Goal: Find specific page/section: Find specific page/section

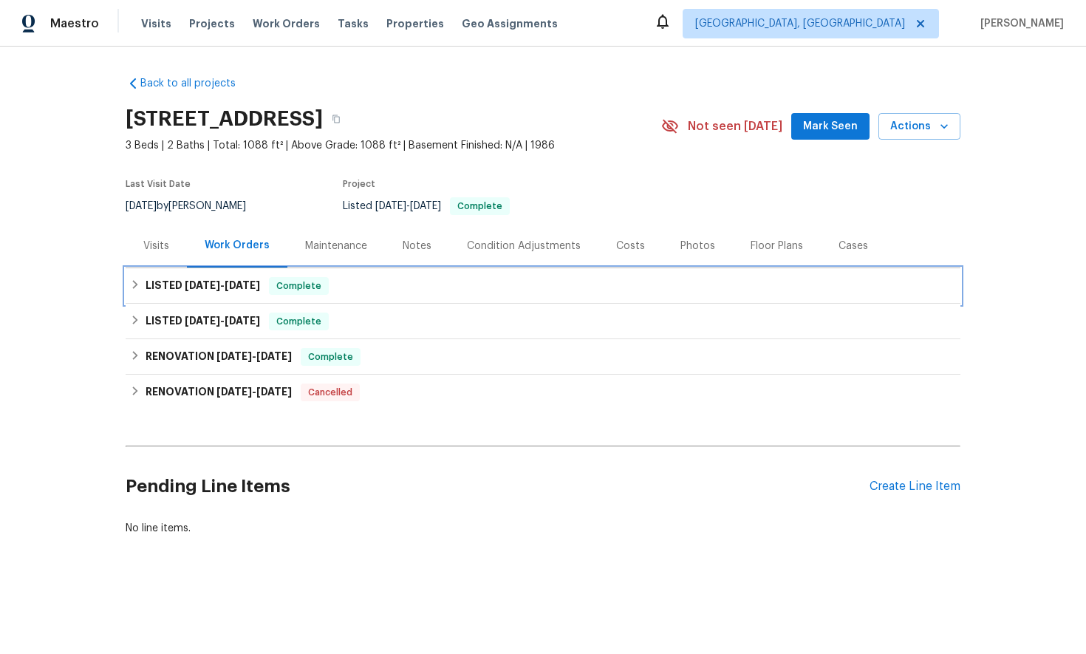
click at [133, 286] on icon at bounding box center [135, 284] width 10 height 10
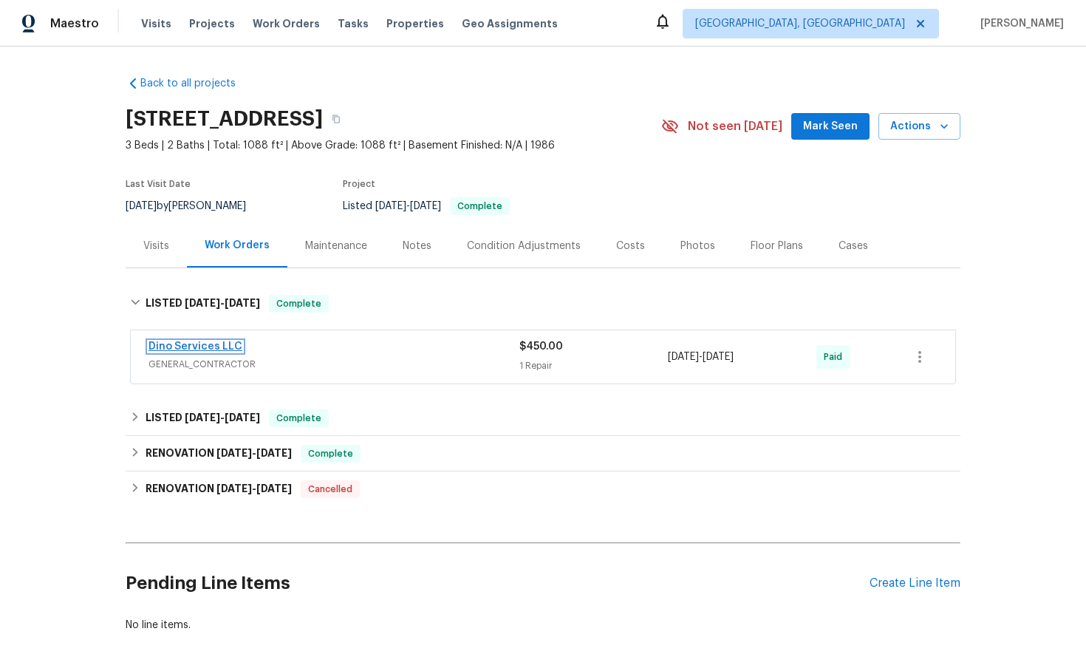
click at [179, 344] on link "Dino Services LLC" at bounding box center [195, 346] width 94 height 10
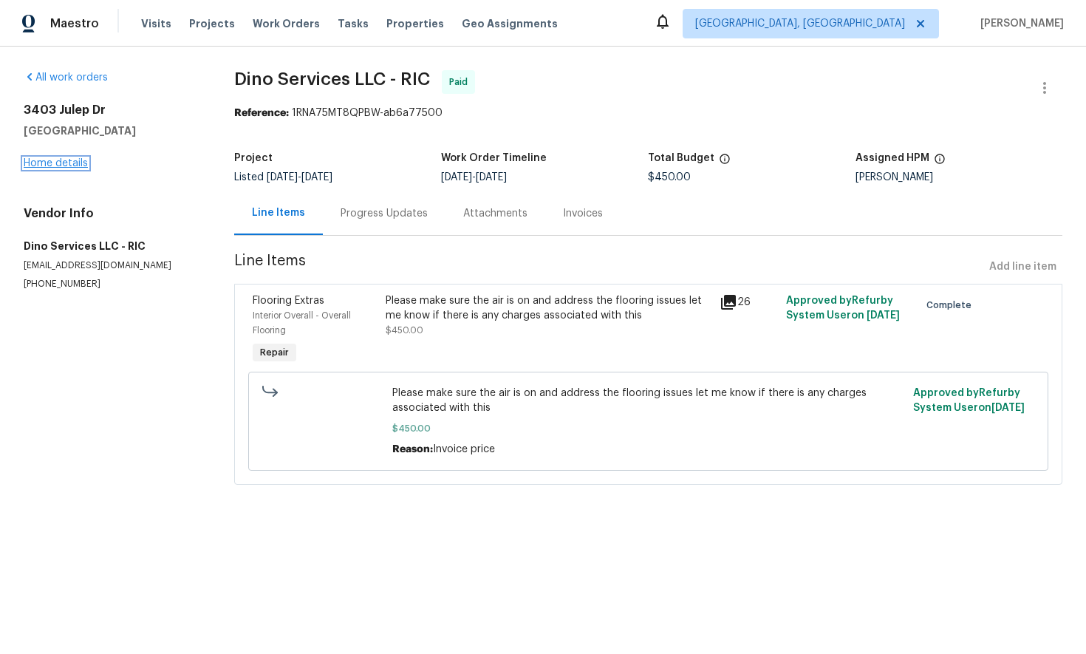
click at [66, 163] on link "Home details" at bounding box center [56, 163] width 64 height 10
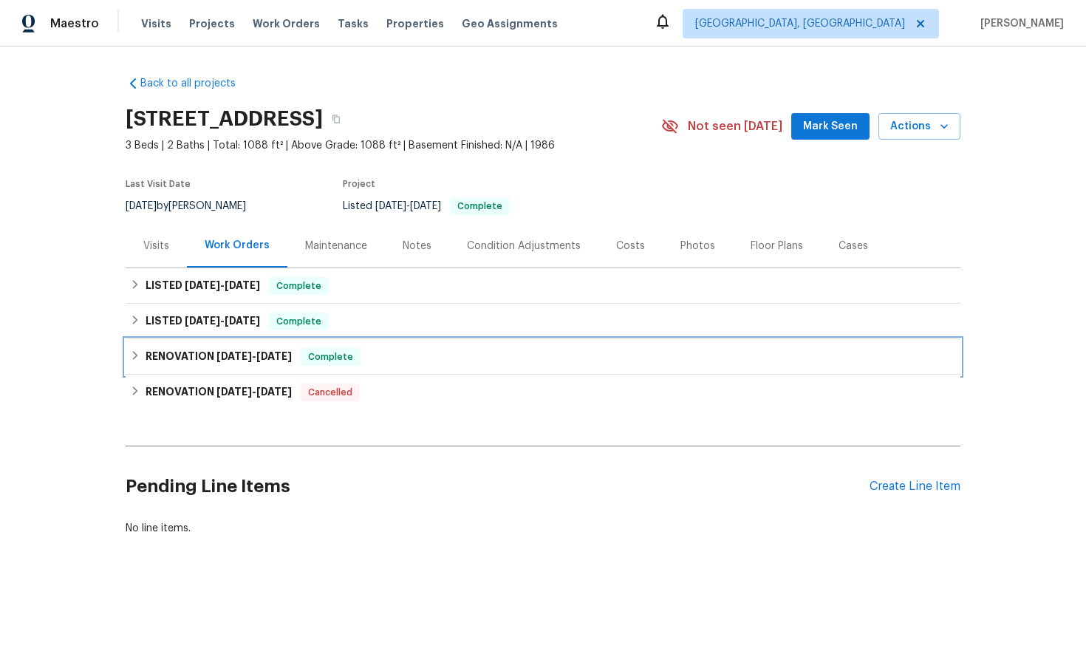
click at [132, 358] on icon at bounding box center [135, 355] width 10 height 10
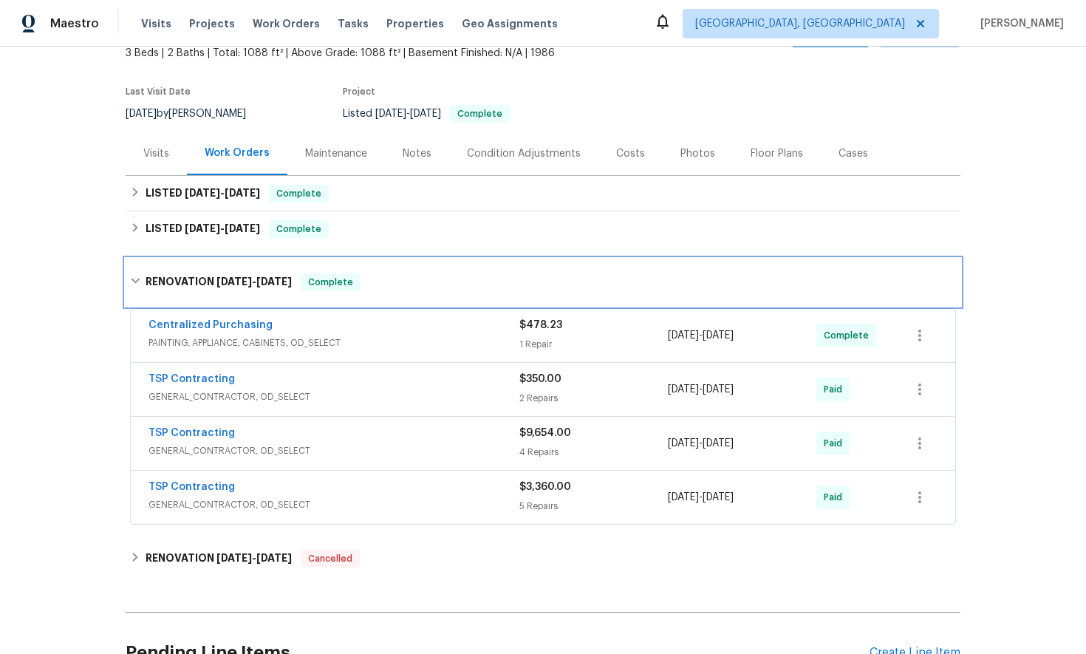
scroll to position [185, 0]
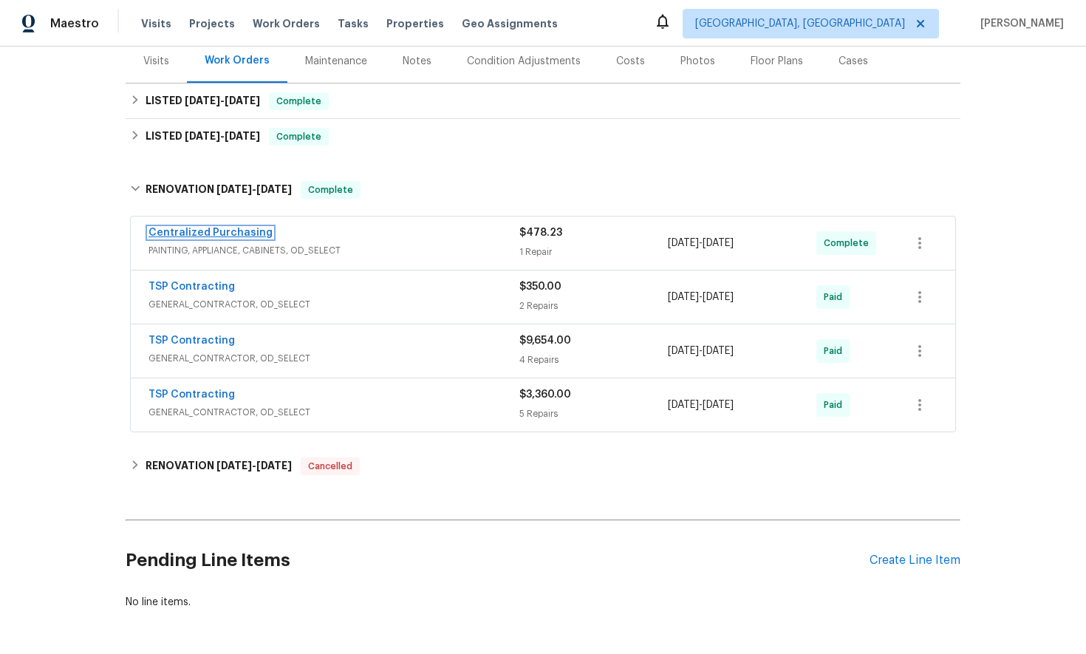
click at [199, 235] on link "Centralized Purchasing" at bounding box center [210, 233] width 124 height 10
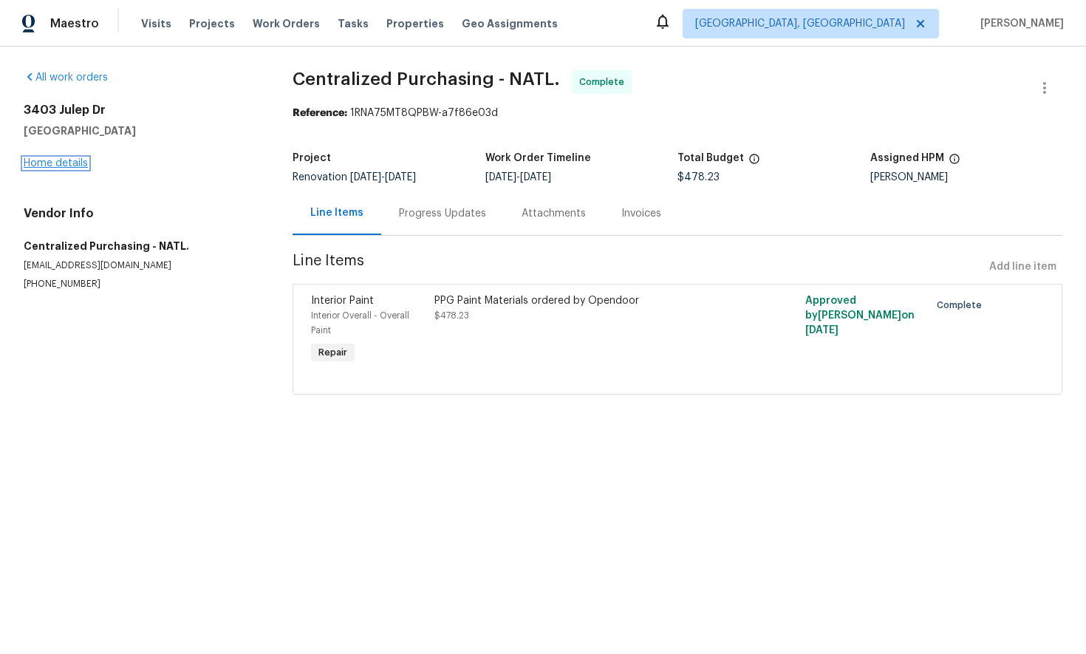
click at [62, 164] on link "Home details" at bounding box center [56, 163] width 64 height 10
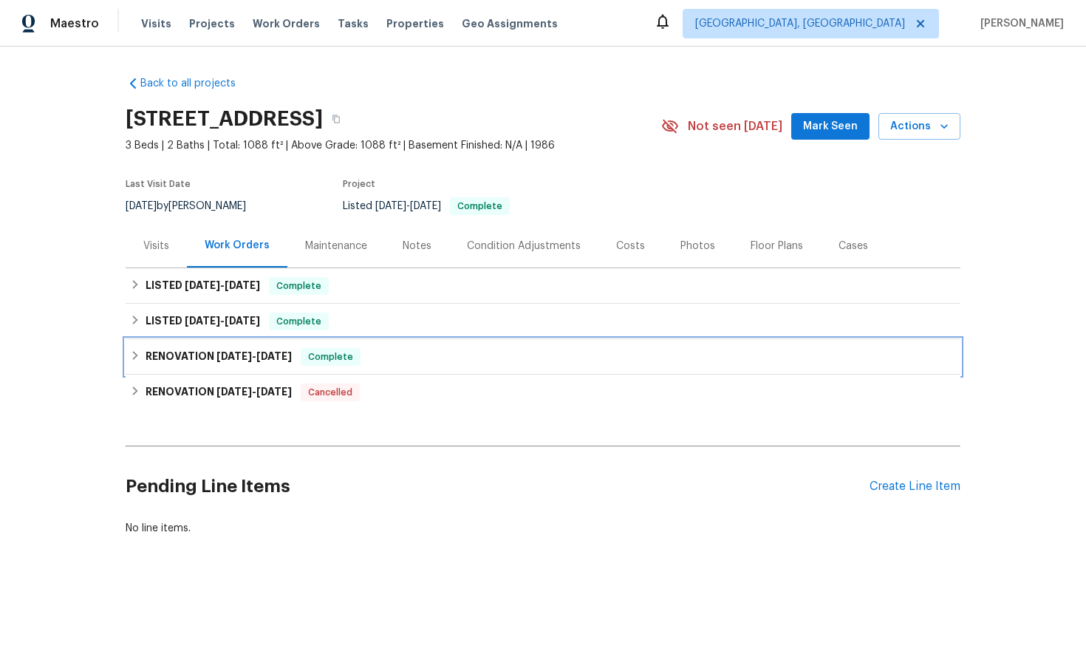
click at [136, 355] on icon at bounding box center [135, 355] width 5 height 9
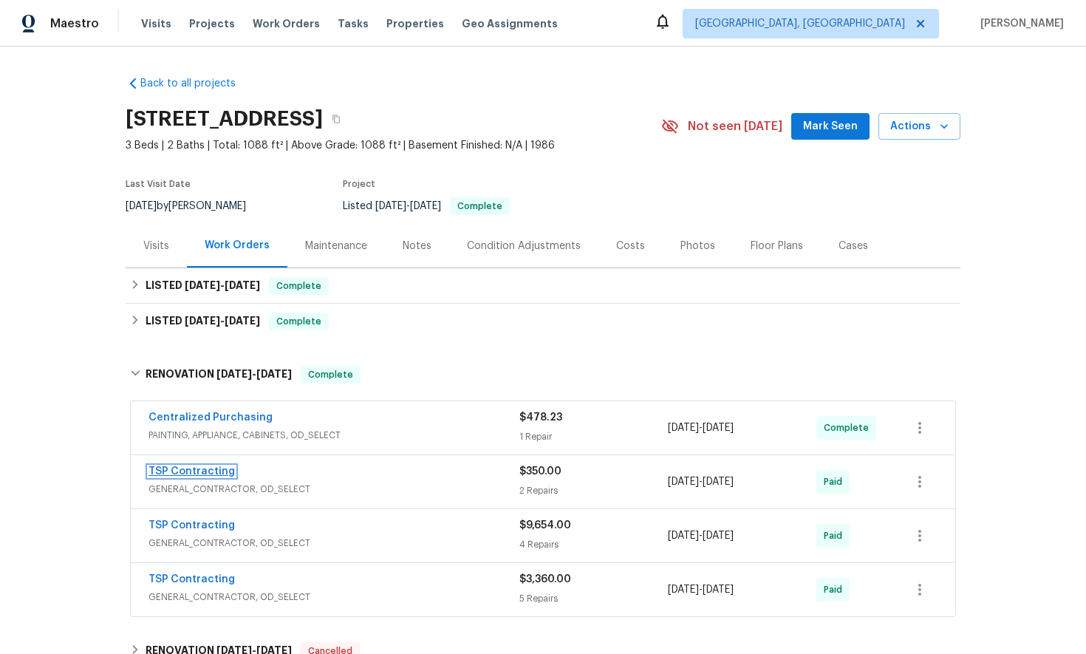
click at [187, 473] on link "TSP Contracting" at bounding box center [191, 471] width 86 height 10
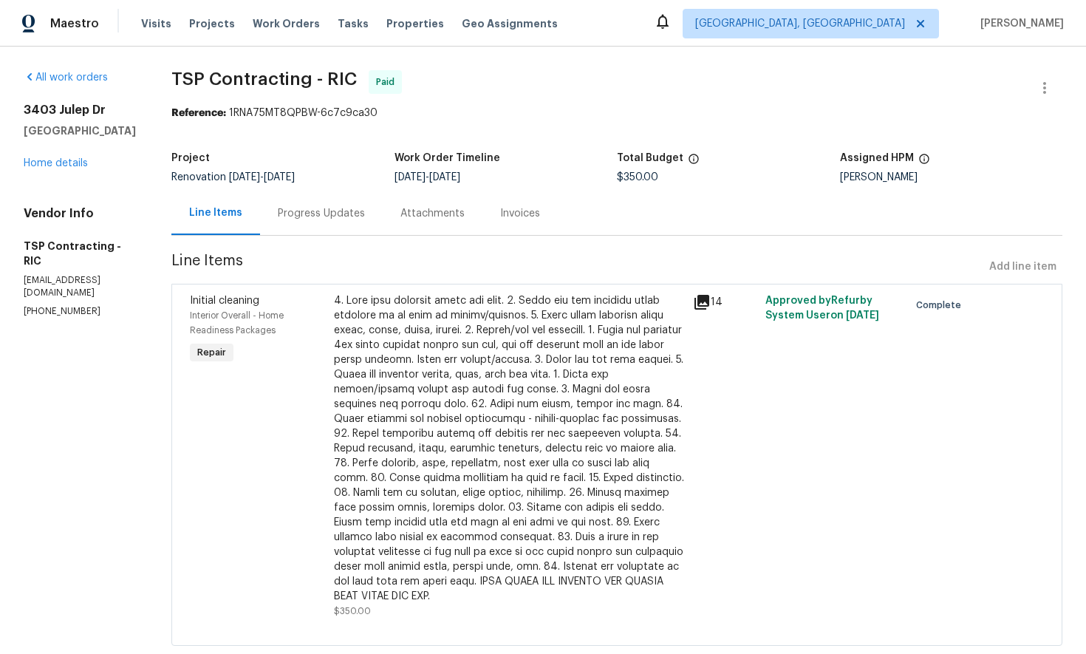
scroll to position [19, 0]
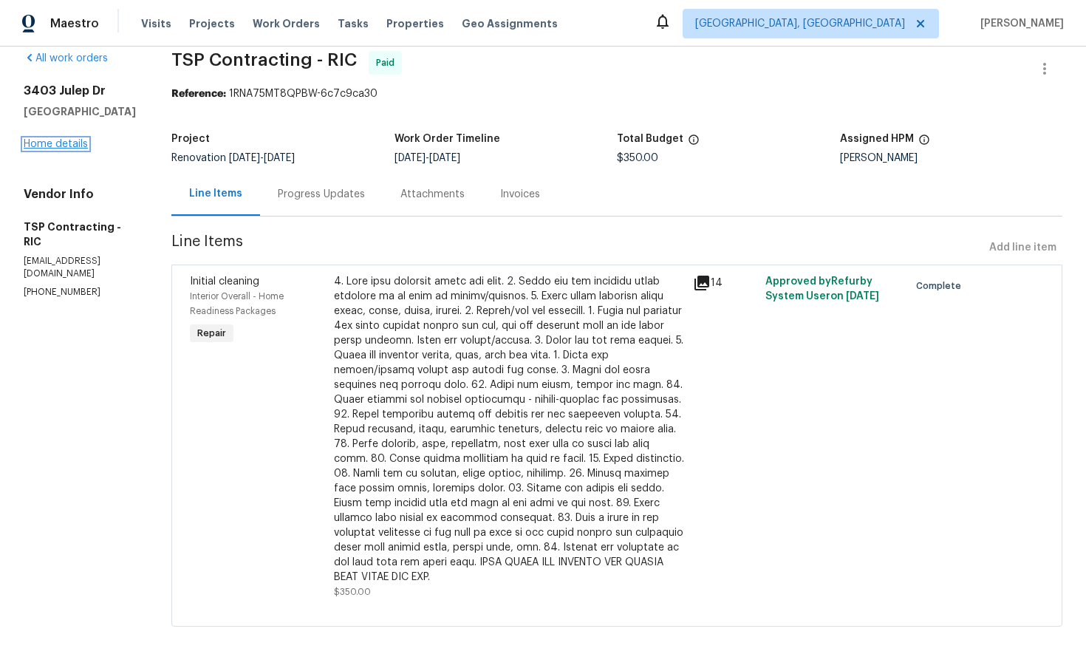
click at [58, 149] on link "Home details" at bounding box center [56, 144] width 64 height 10
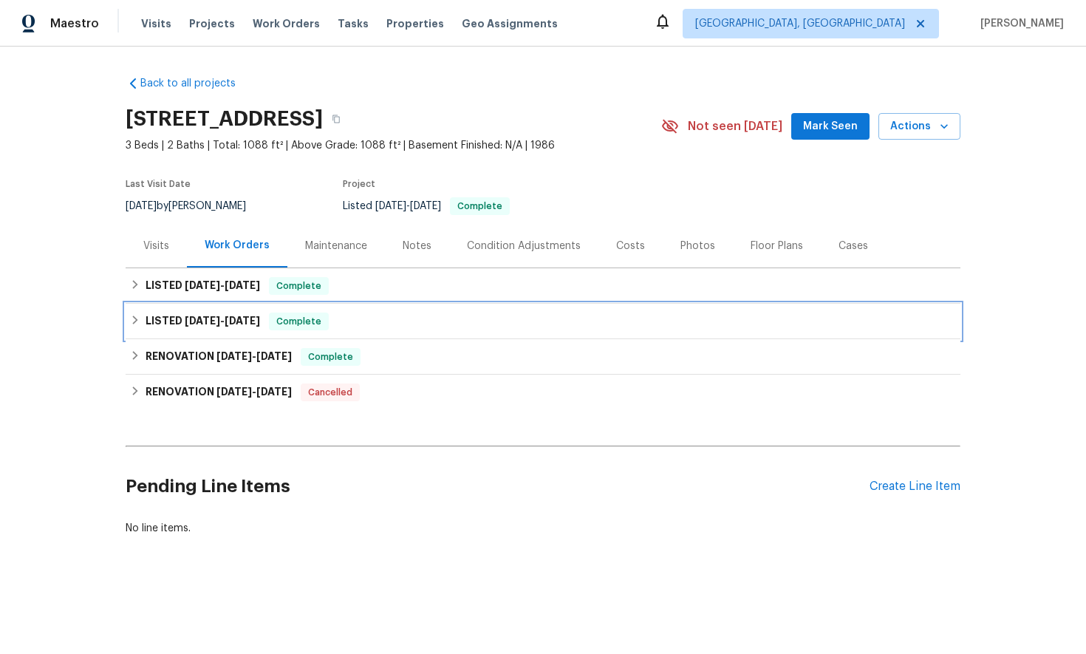
click at [137, 326] on div "LISTED [DATE] - [DATE] Complete" at bounding box center [543, 321] width 826 height 18
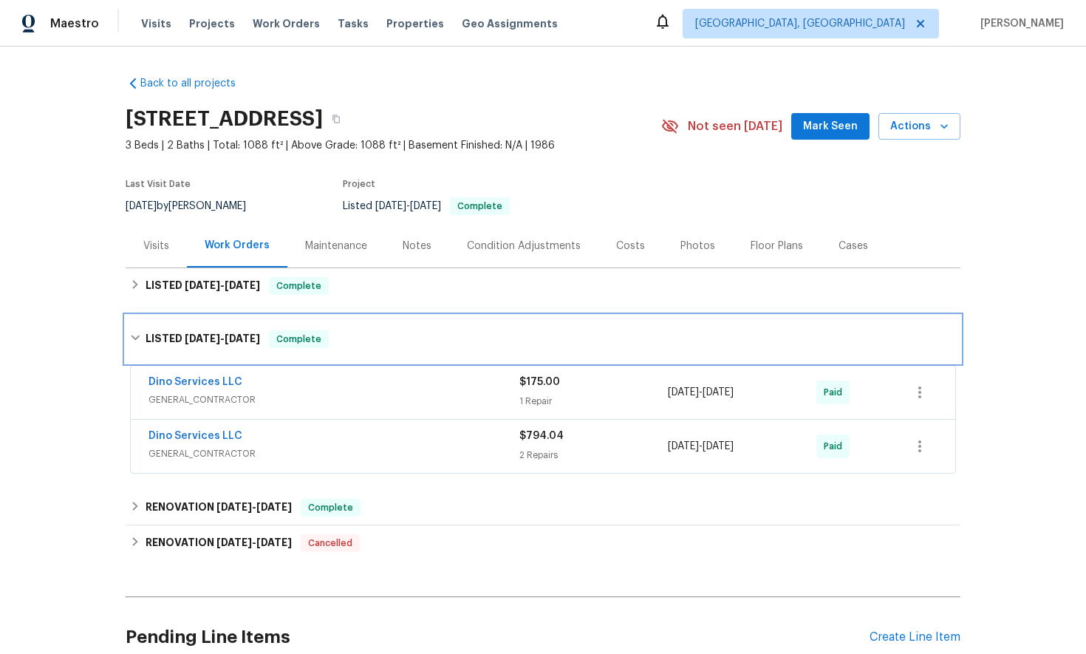
scroll to position [3, 0]
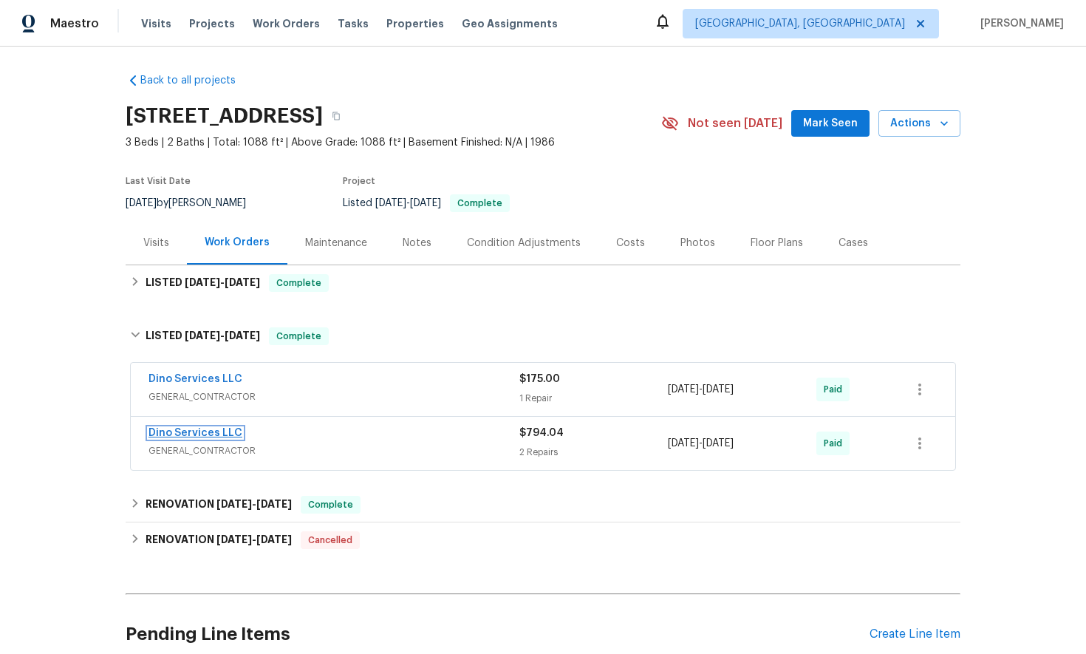
click at [206, 434] on link "Dino Services LLC" at bounding box center [195, 433] width 94 height 10
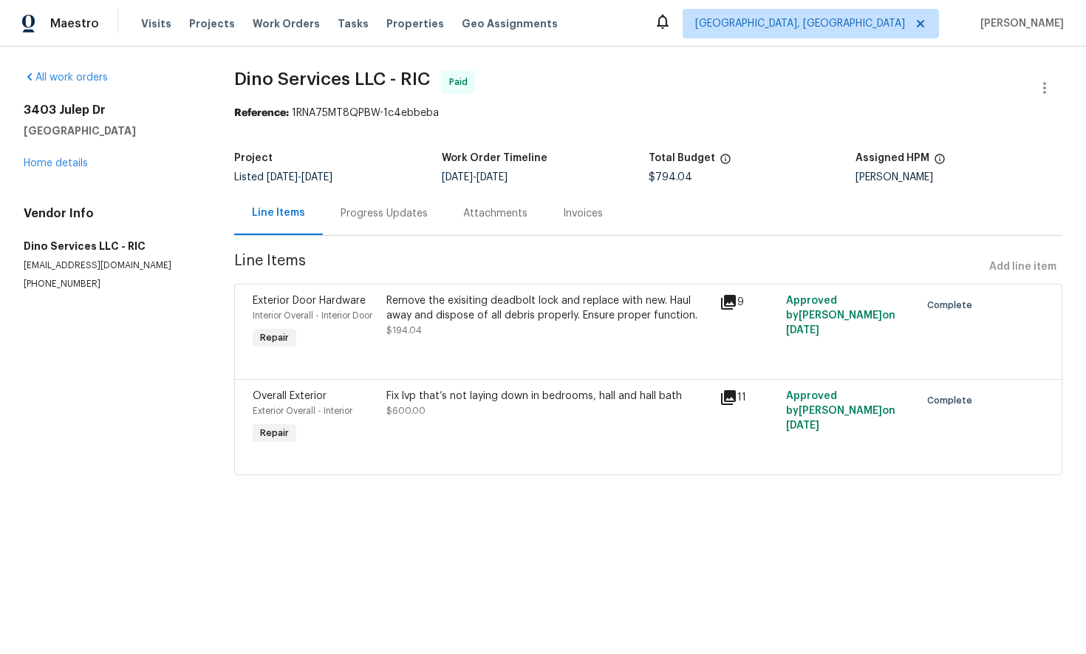
click at [74, 156] on div "[STREET_ADDRESS] Home details" at bounding box center [111, 137] width 175 height 68
click at [71, 162] on link "Home details" at bounding box center [56, 163] width 64 height 10
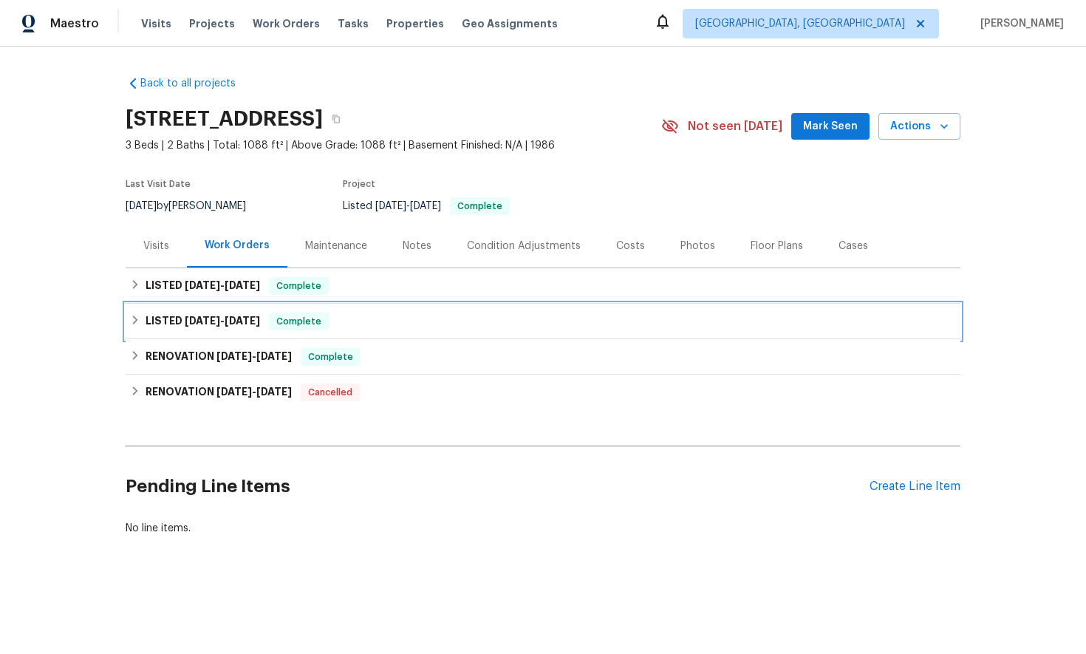
click at [137, 323] on icon at bounding box center [135, 320] width 10 height 10
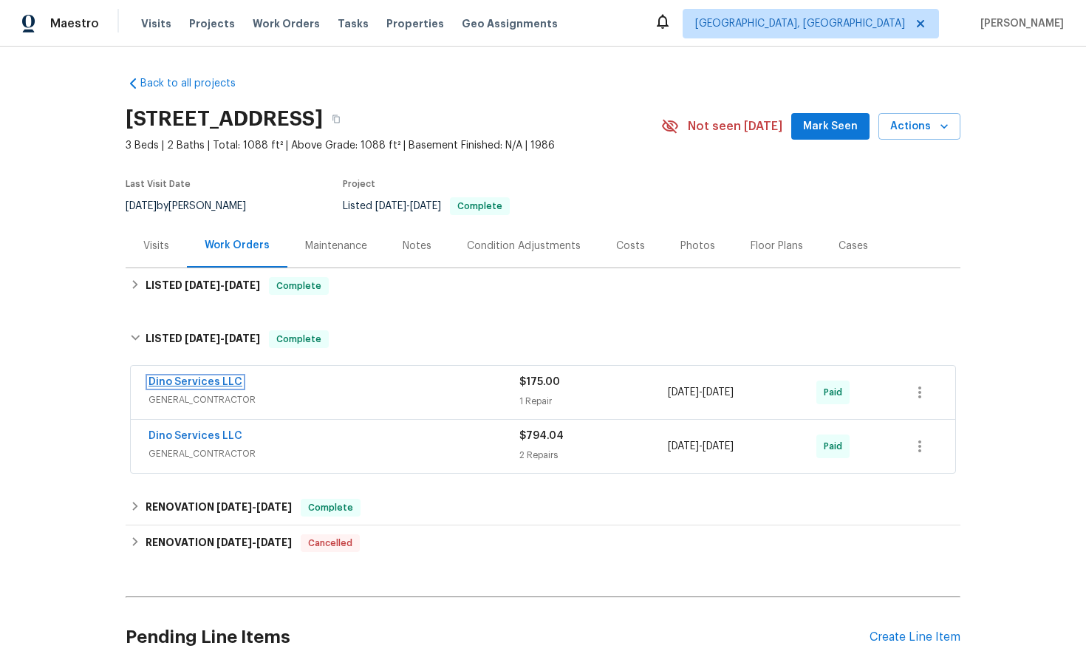
click at [179, 383] on link "Dino Services LLC" at bounding box center [195, 382] width 94 height 10
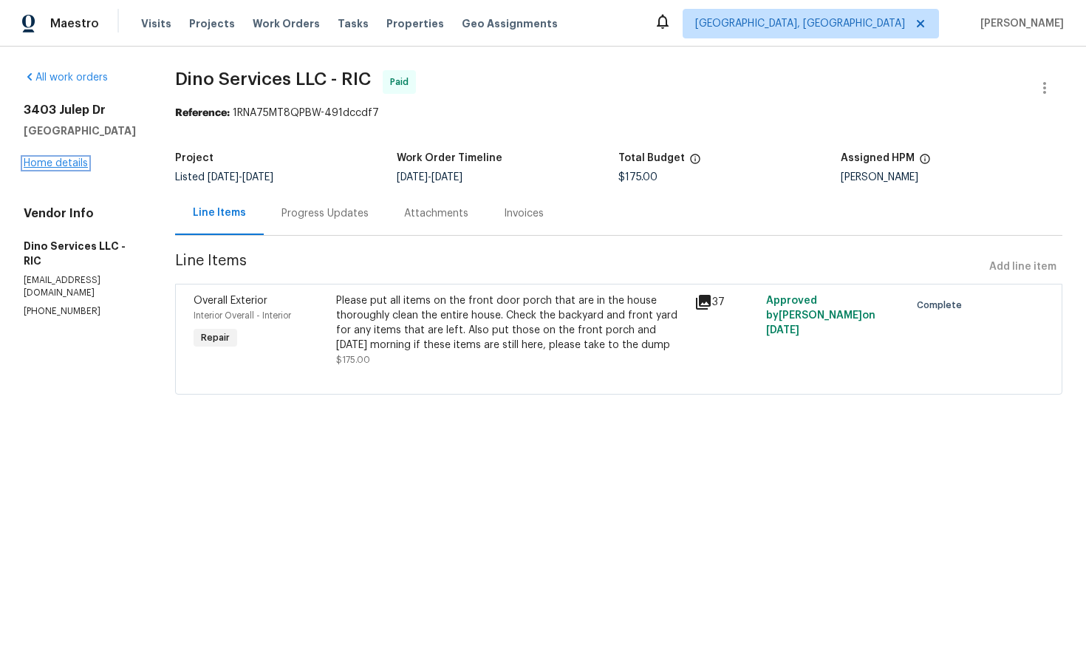
click at [71, 168] on link "Home details" at bounding box center [56, 163] width 64 height 10
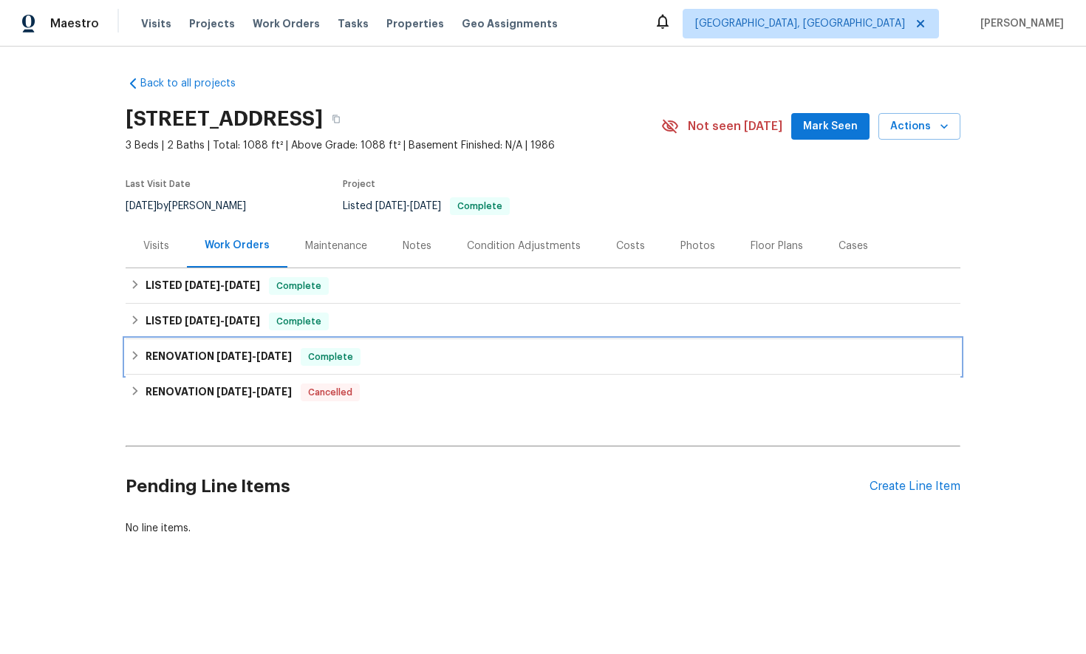
click at [137, 358] on icon at bounding box center [135, 355] width 10 height 10
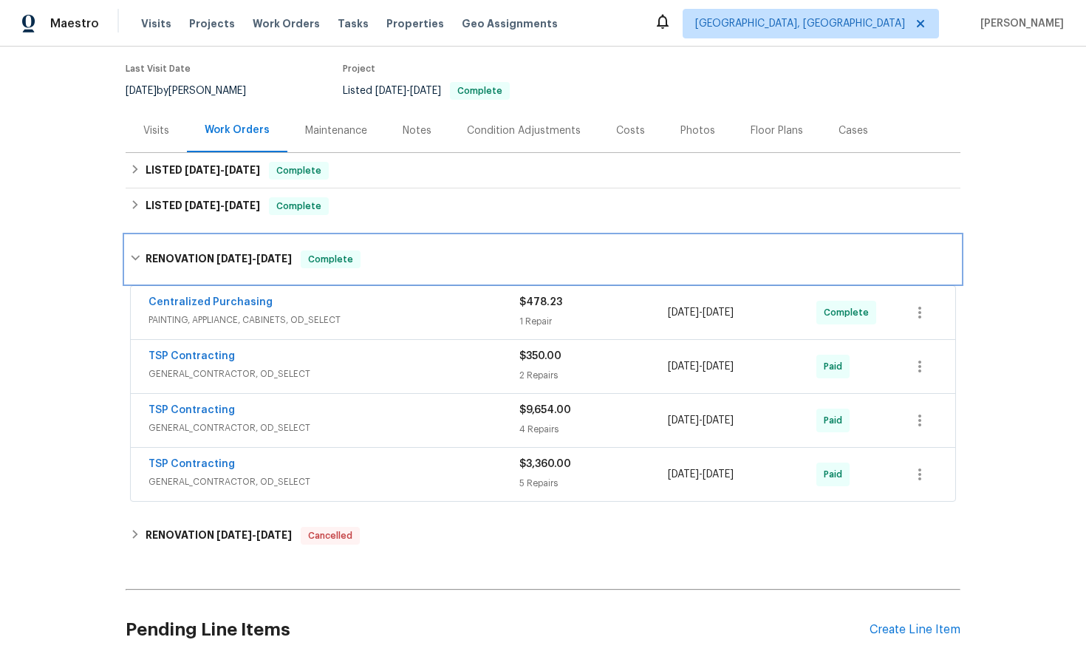
scroll to position [151, 0]
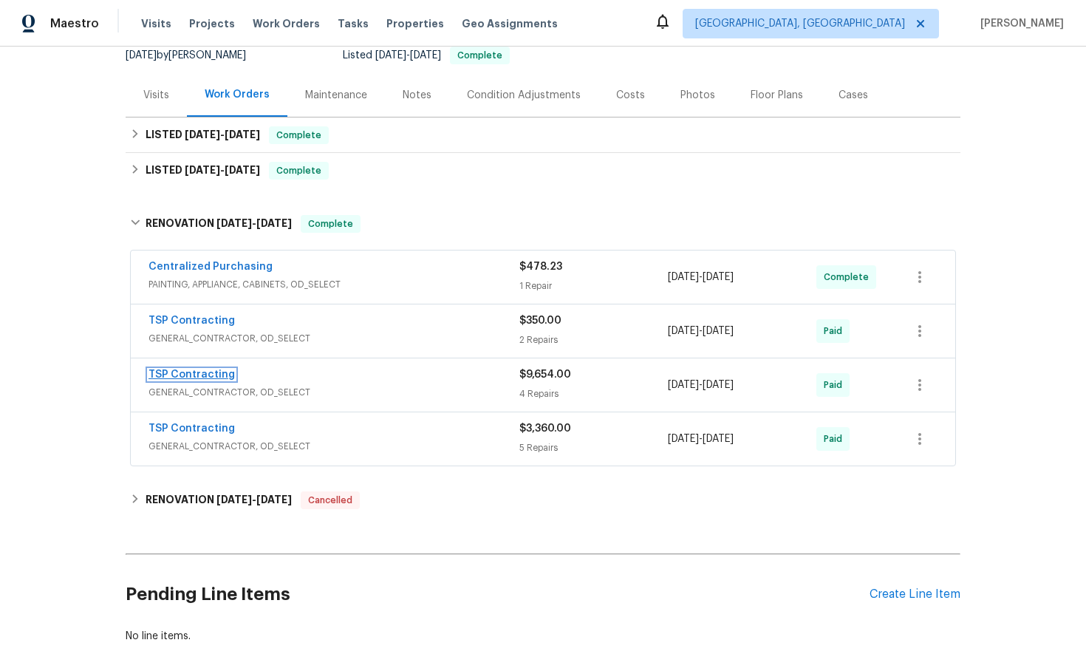
click at [188, 376] on link "TSP Contracting" at bounding box center [191, 374] width 86 height 10
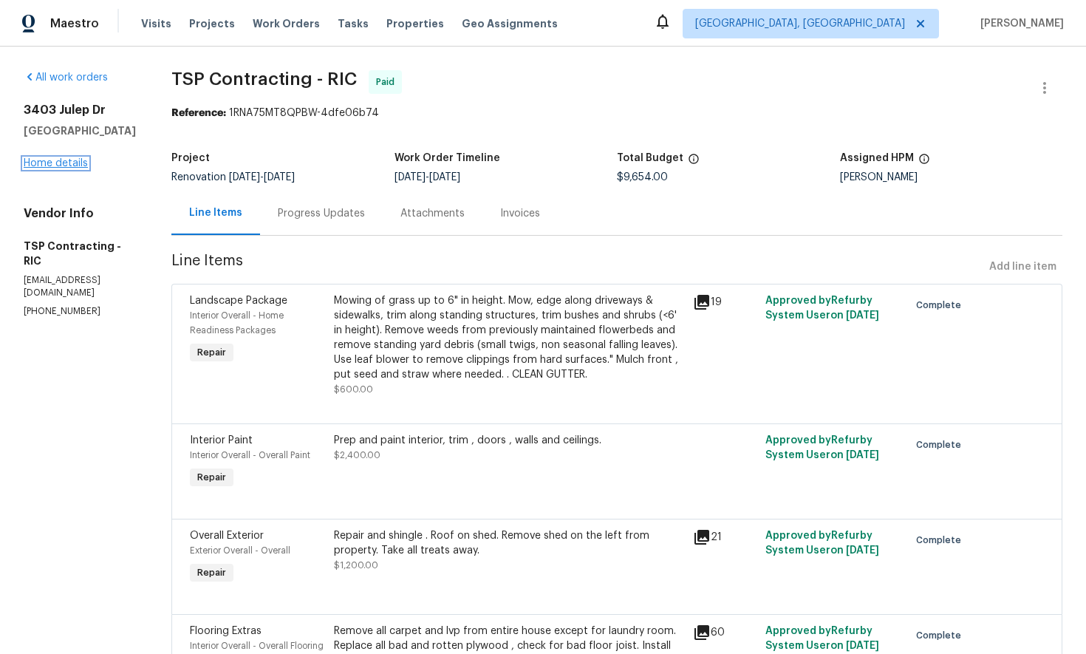
click at [70, 168] on link "Home details" at bounding box center [56, 163] width 64 height 10
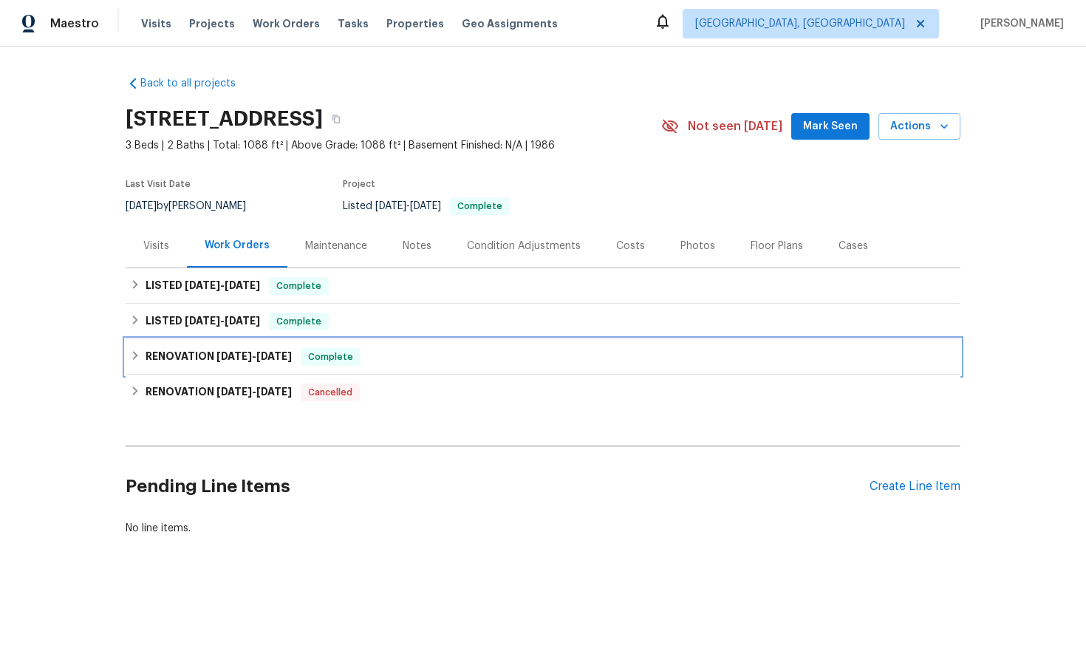
click at [135, 359] on icon at bounding box center [135, 355] width 10 height 10
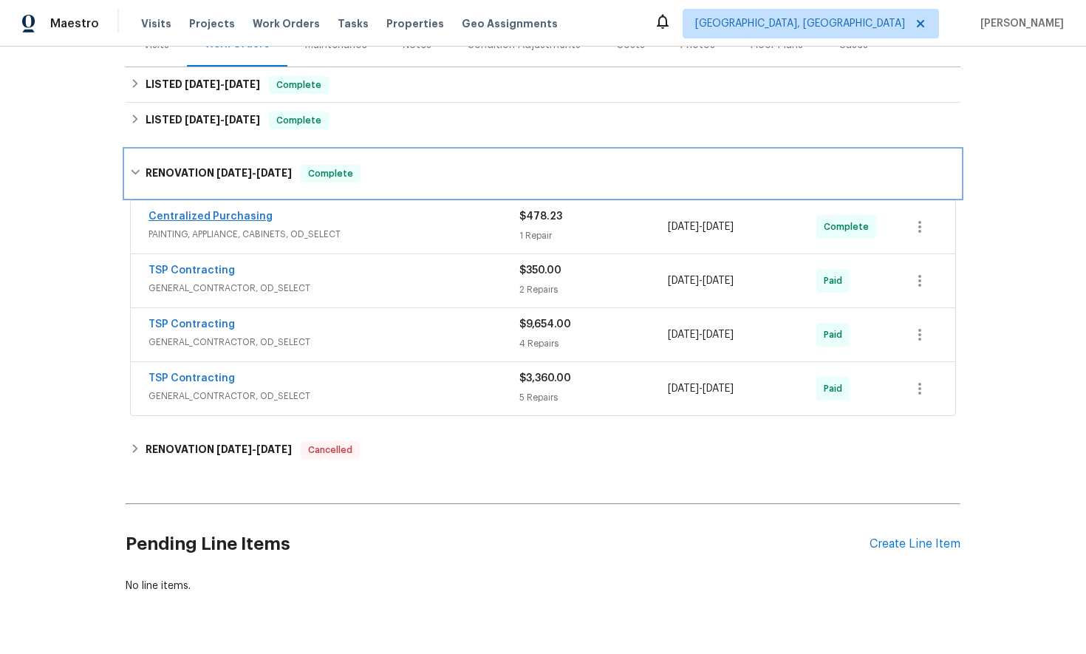
scroll to position [241, 0]
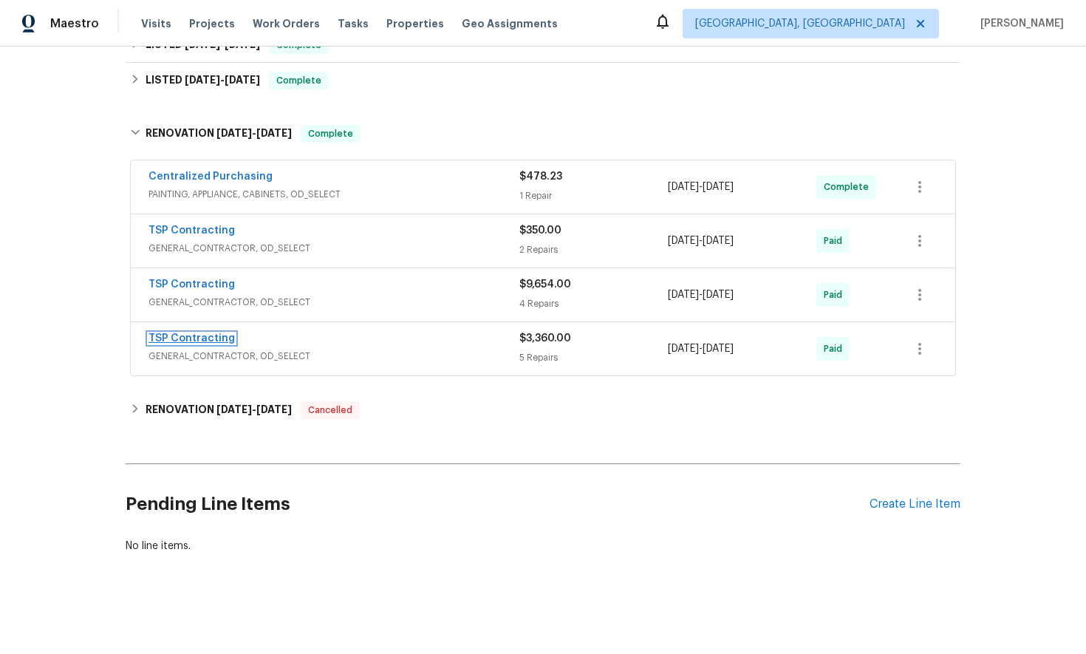
click at [188, 339] on link "TSP Contracting" at bounding box center [191, 338] width 86 height 10
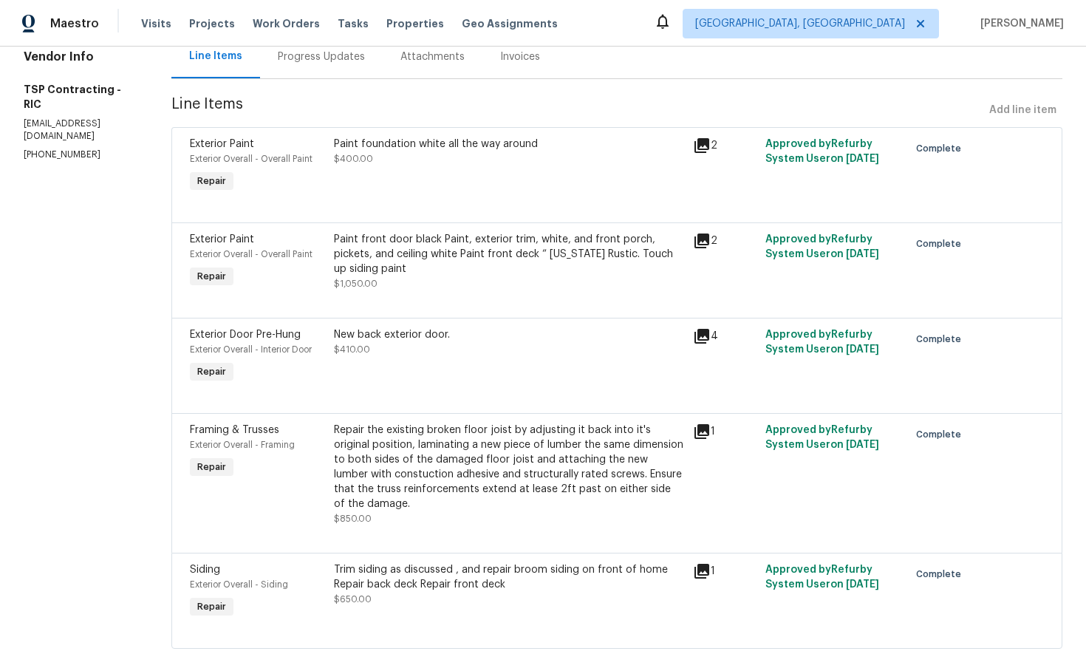
scroll to position [179, 0]
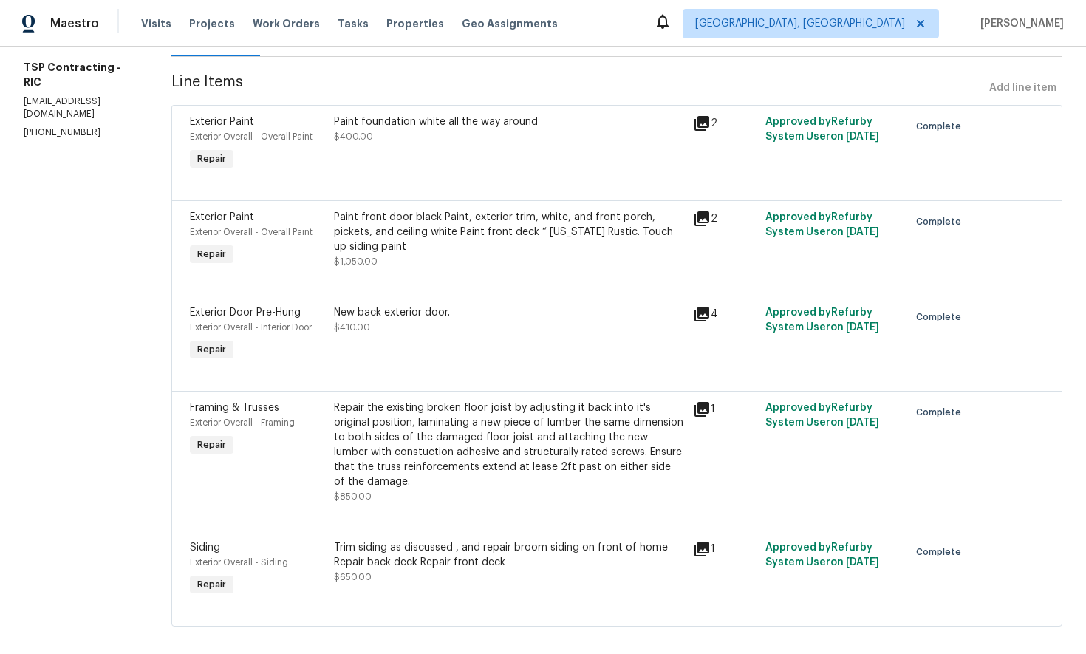
click at [694, 409] on icon at bounding box center [701, 409] width 15 height 15
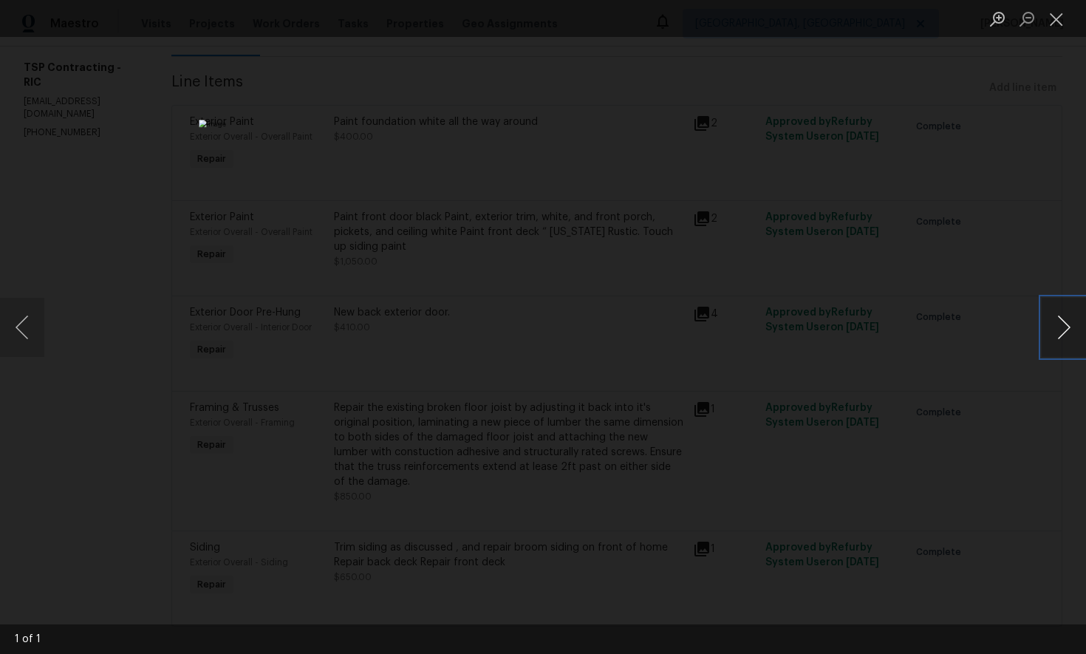
click at [1057, 326] on button "Next image" at bounding box center [1064, 327] width 44 height 59
click at [30, 338] on button "Previous image" at bounding box center [22, 327] width 44 height 59
click at [1058, 24] on button "Close lightbox" at bounding box center [1057, 19] width 30 height 26
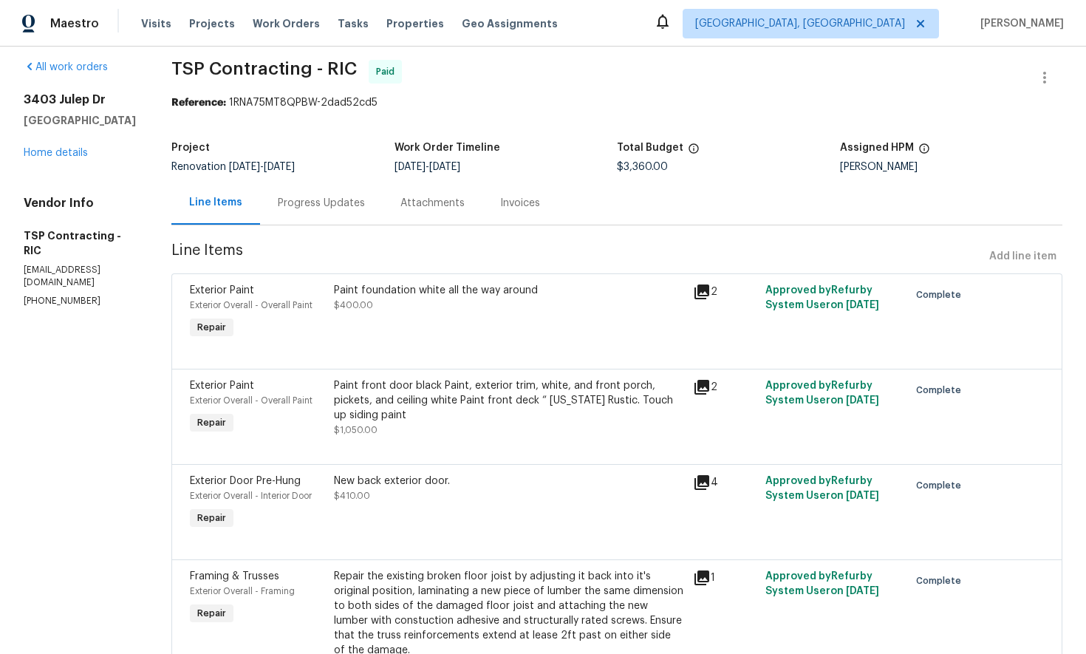
scroll to position [0, 0]
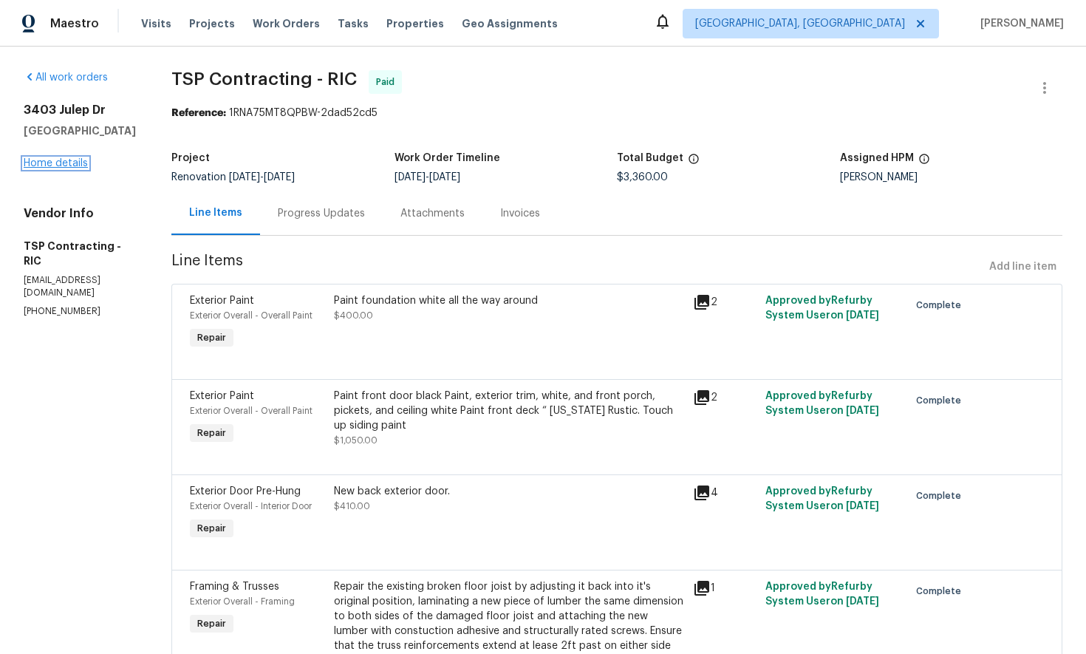
click at [68, 168] on link "Home details" at bounding box center [56, 163] width 64 height 10
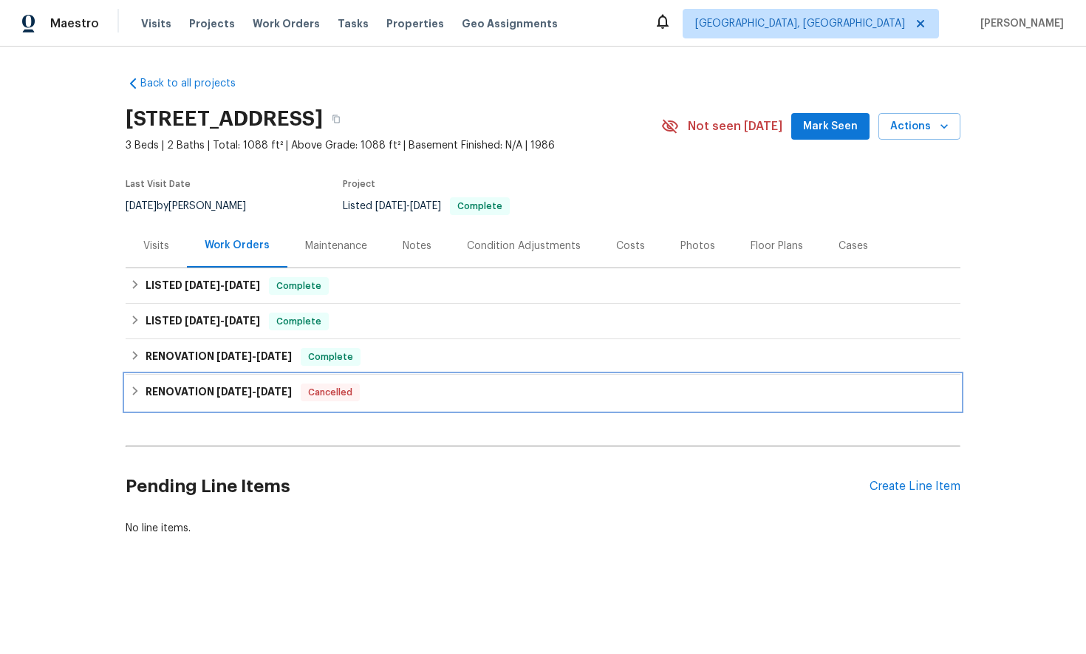
click at [139, 392] on icon at bounding box center [135, 391] width 10 height 10
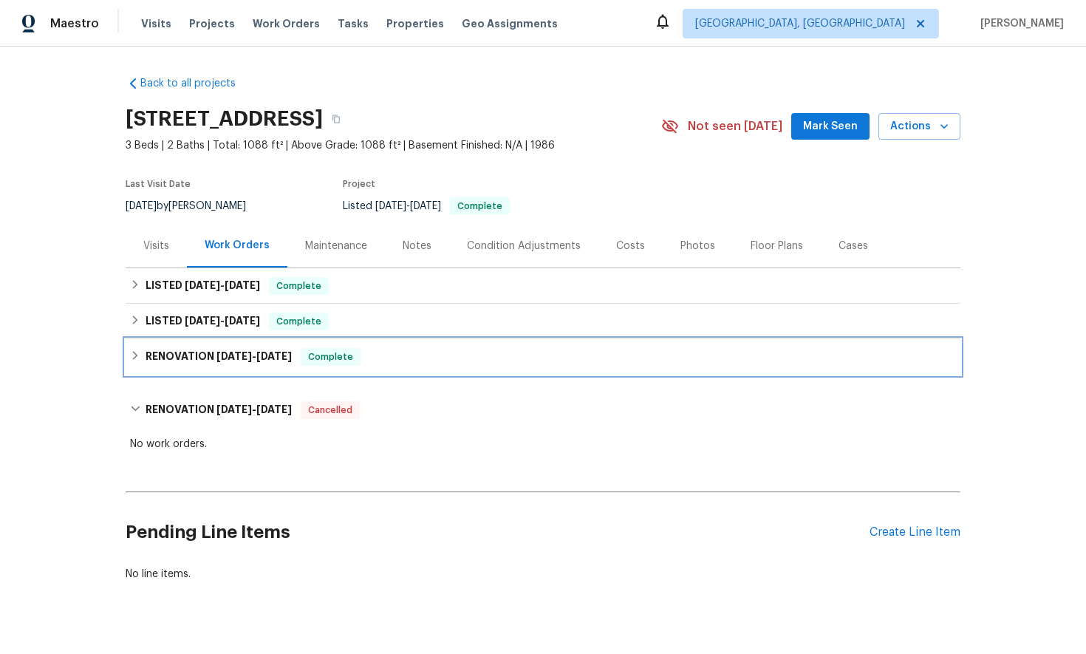
click at [137, 358] on icon at bounding box center [135, 355] width 10 height 10
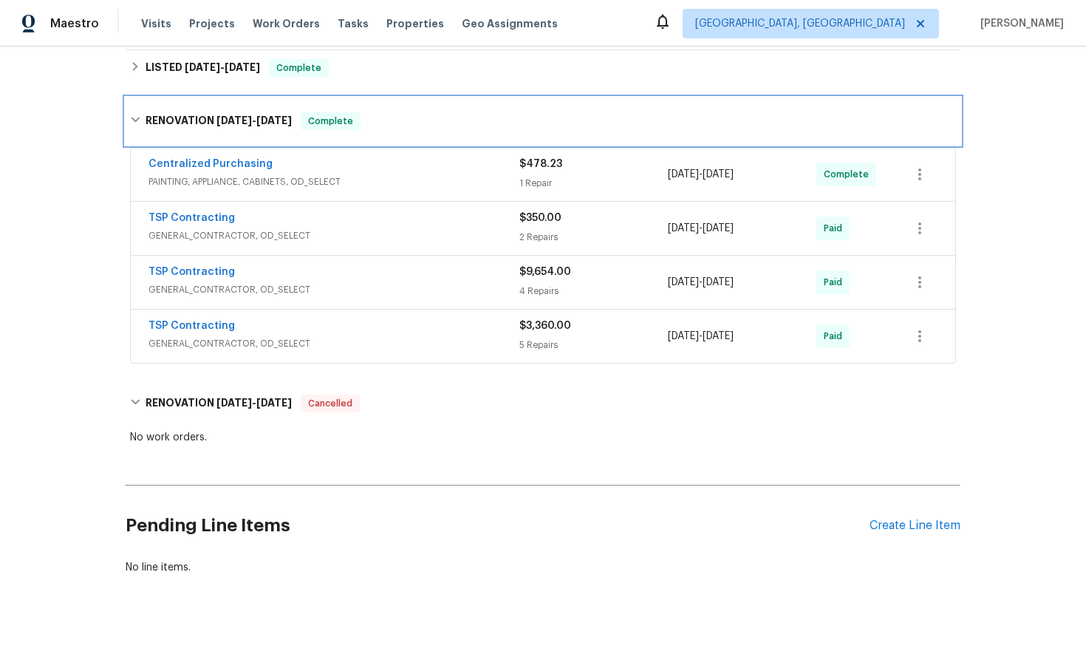
scroll to position [274, 0]
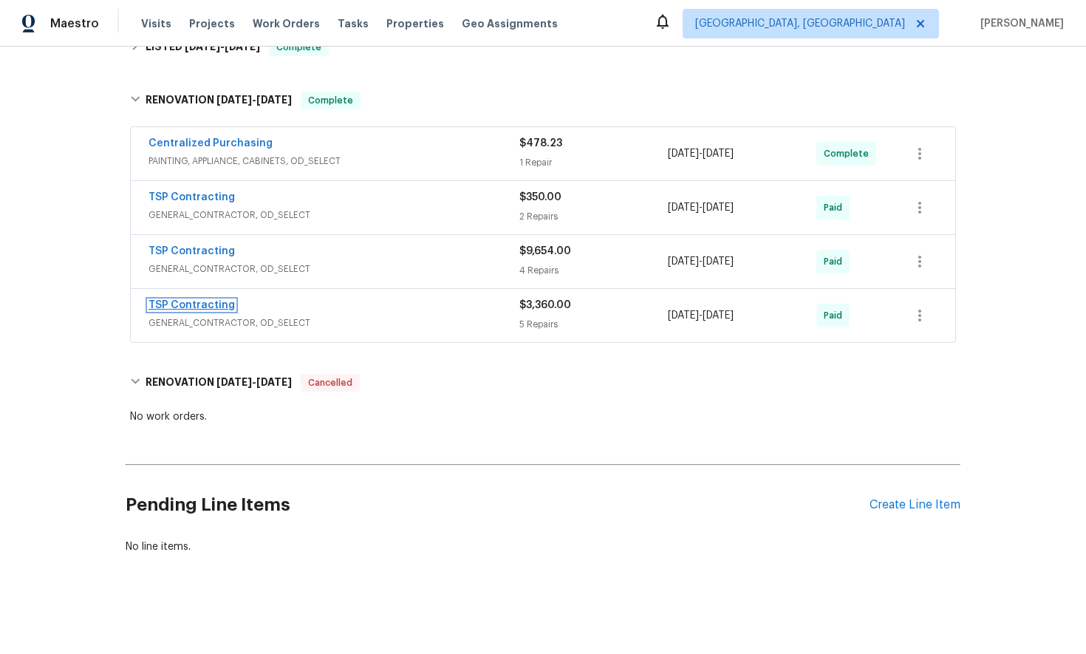
click at [184, 307] on link "TSP Contracting" at bounding box center [191, 305] width 86 height 10
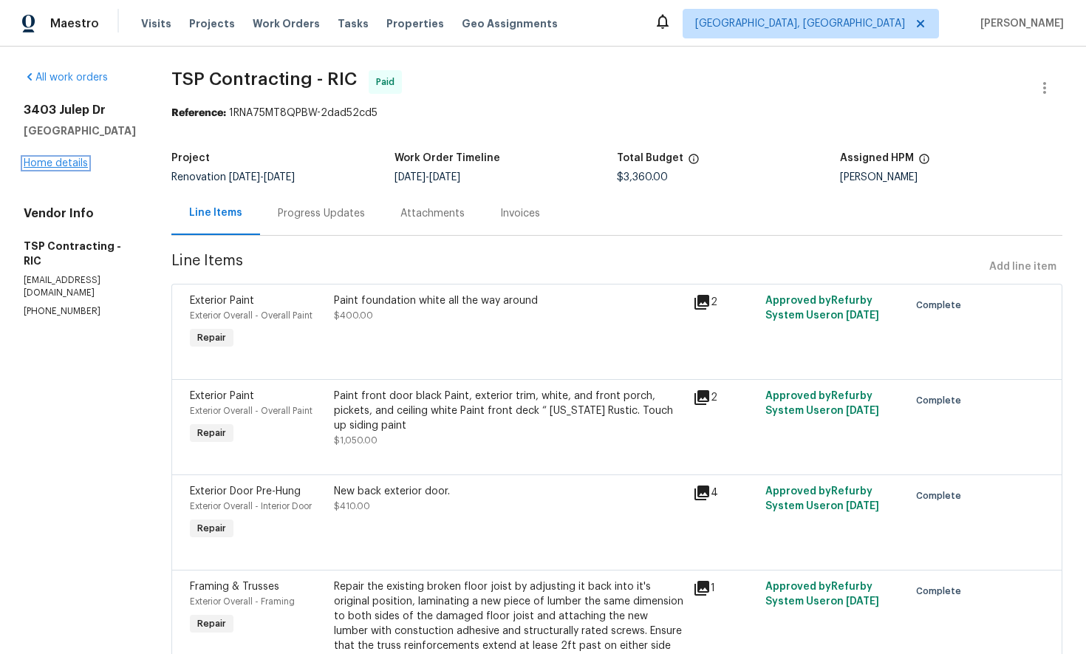
click at [49, 168] on link "Home details" at bounding box center [56, 163] width 64 height 10
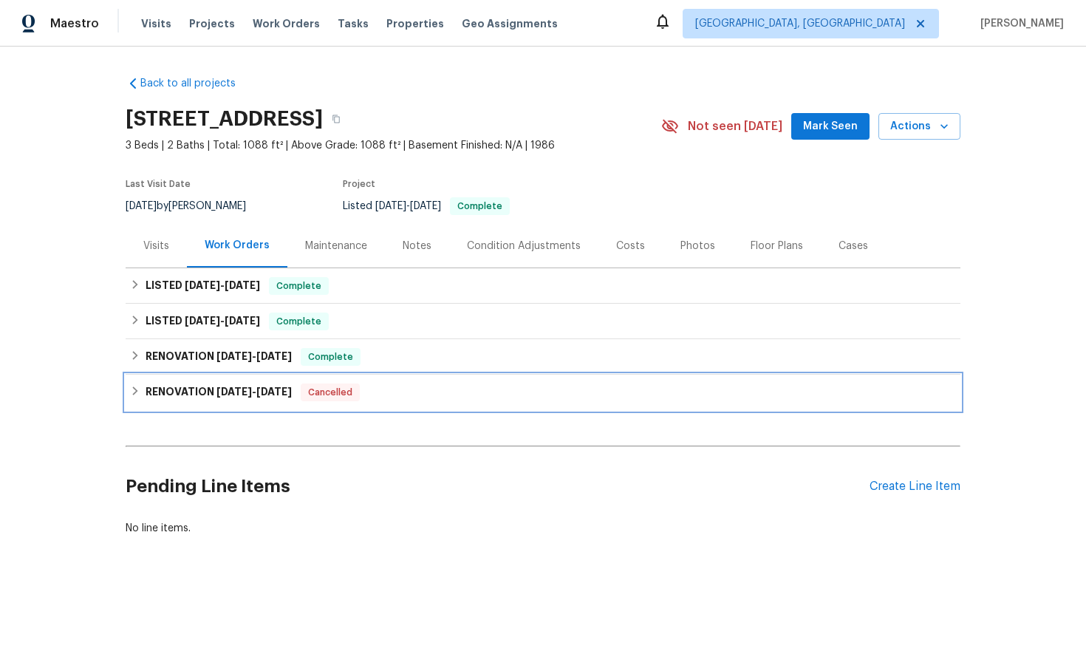
click at [137, 391] on icon at bounding box center [135, 391] width 10 height 10
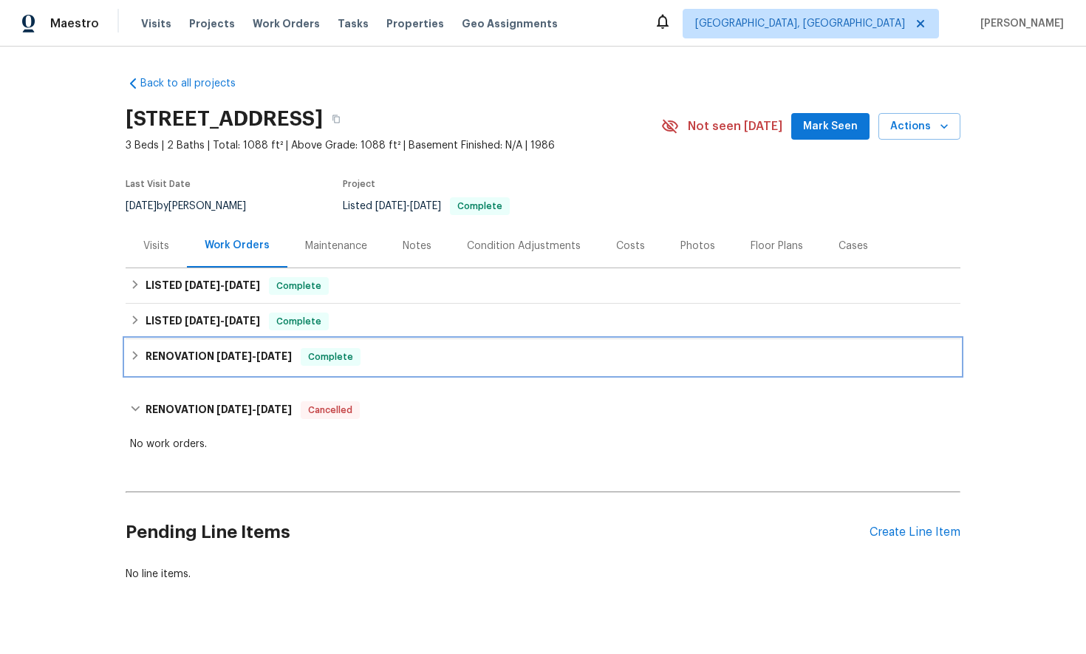
click at [139, 350] on icon at bounding box center [135, 355] width 10 height 10
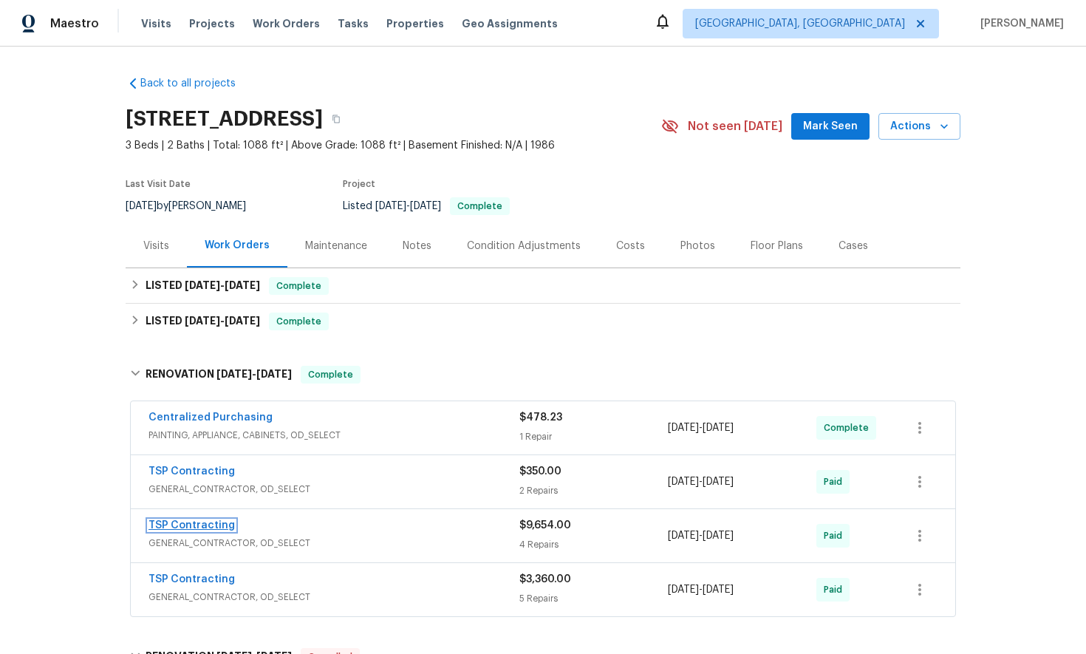
click at [179, 526] on link "TSP Contracting" at bounding box center [191, 525] width 86 height 10
